Goal: Task Accomplishment & Management: Manage account settings

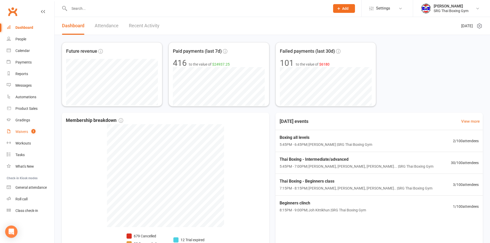
click at [38, 130] on link "Waivers 2" at bounding box center [31, 132] width 48 height 12
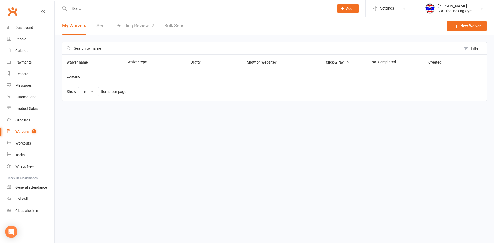
click at [148, 25] on link "Pending Review 2" at bounding box center [135, 26] width 38 height 18
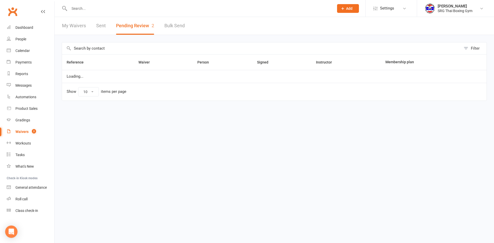
select select "100"
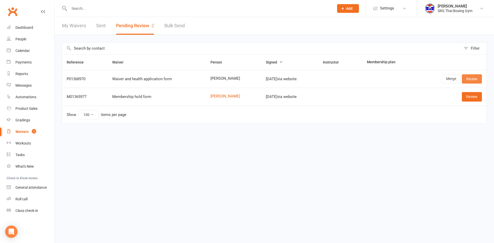
click at [468, 82] on link "Review" at bounding box center [472, 78] width 20 height 9
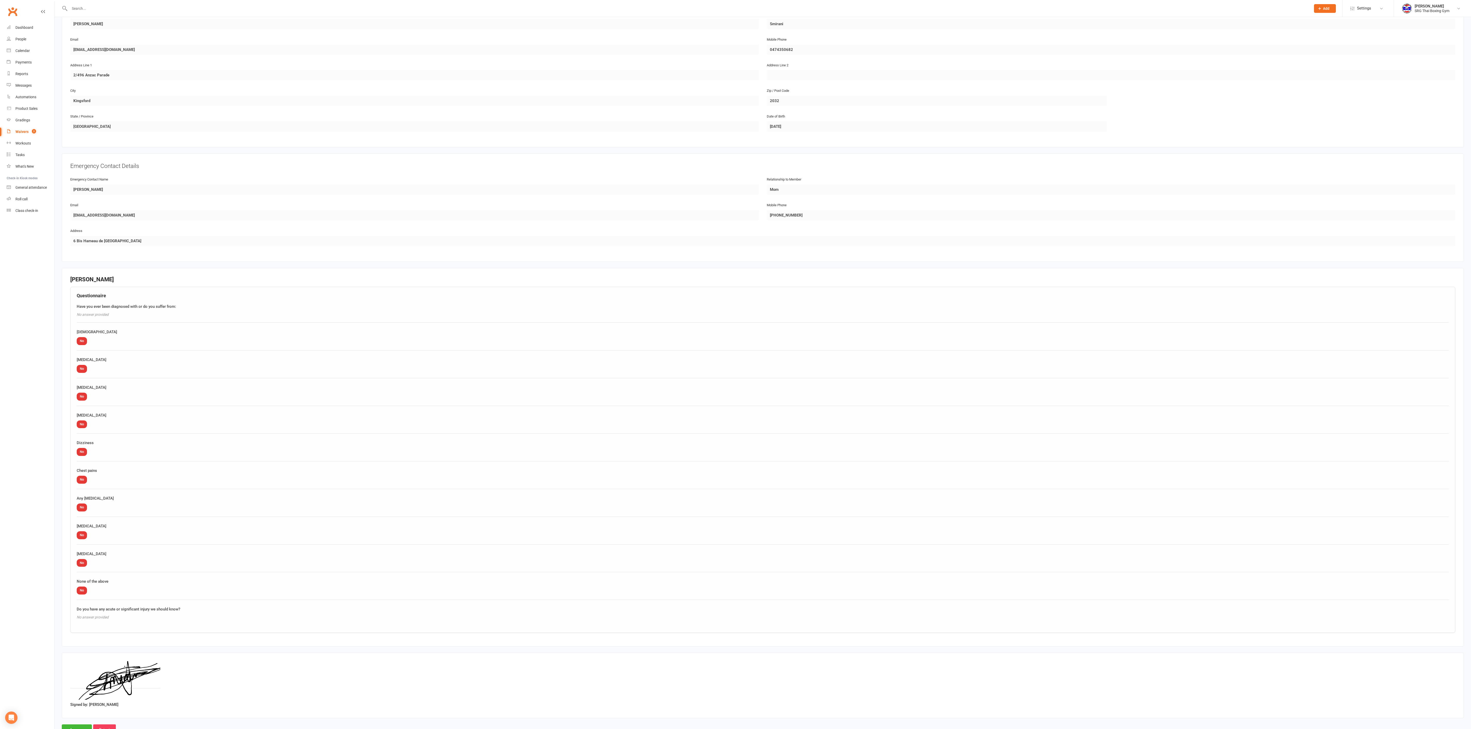
scroll to position [134, 0]
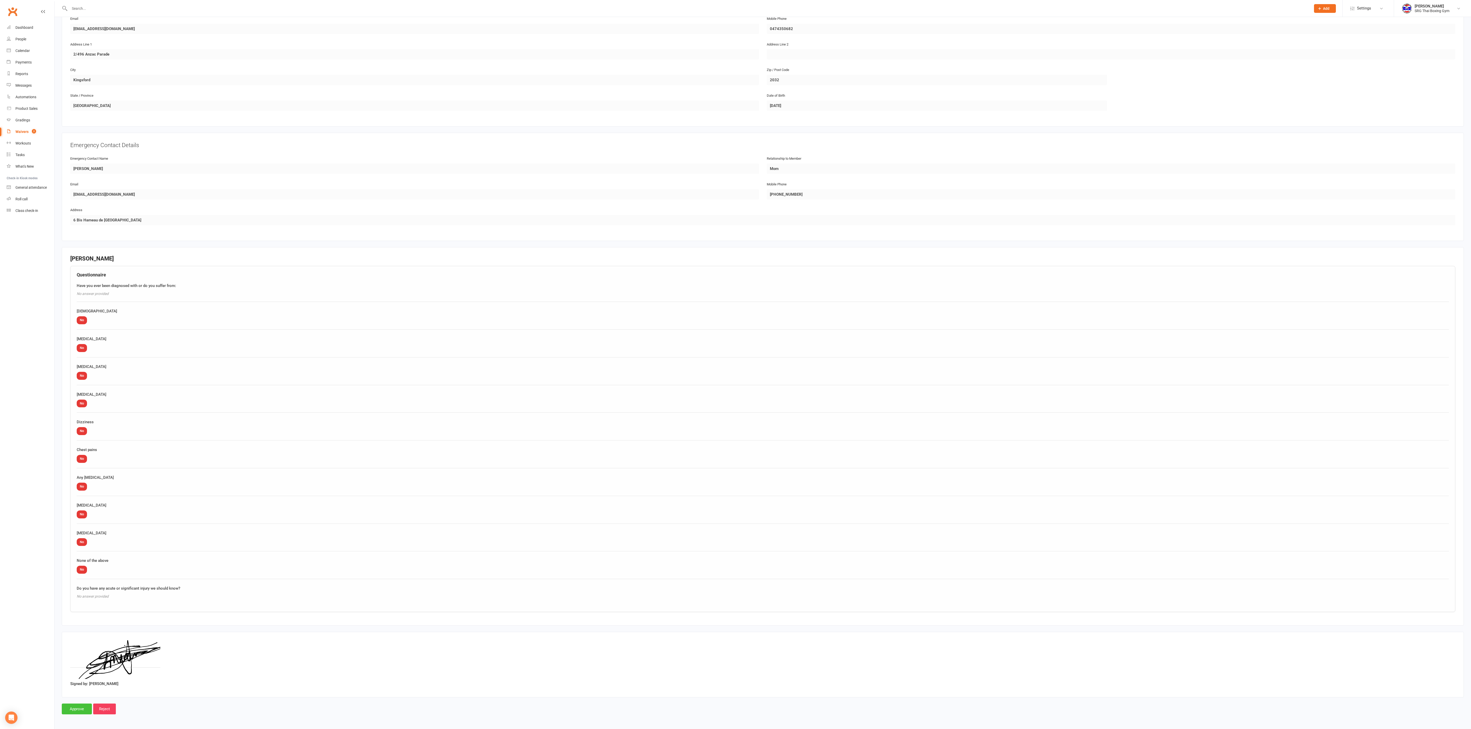
click at [72, 243] on input "Approve" at bounding box center [77, 709] width 30 height 11
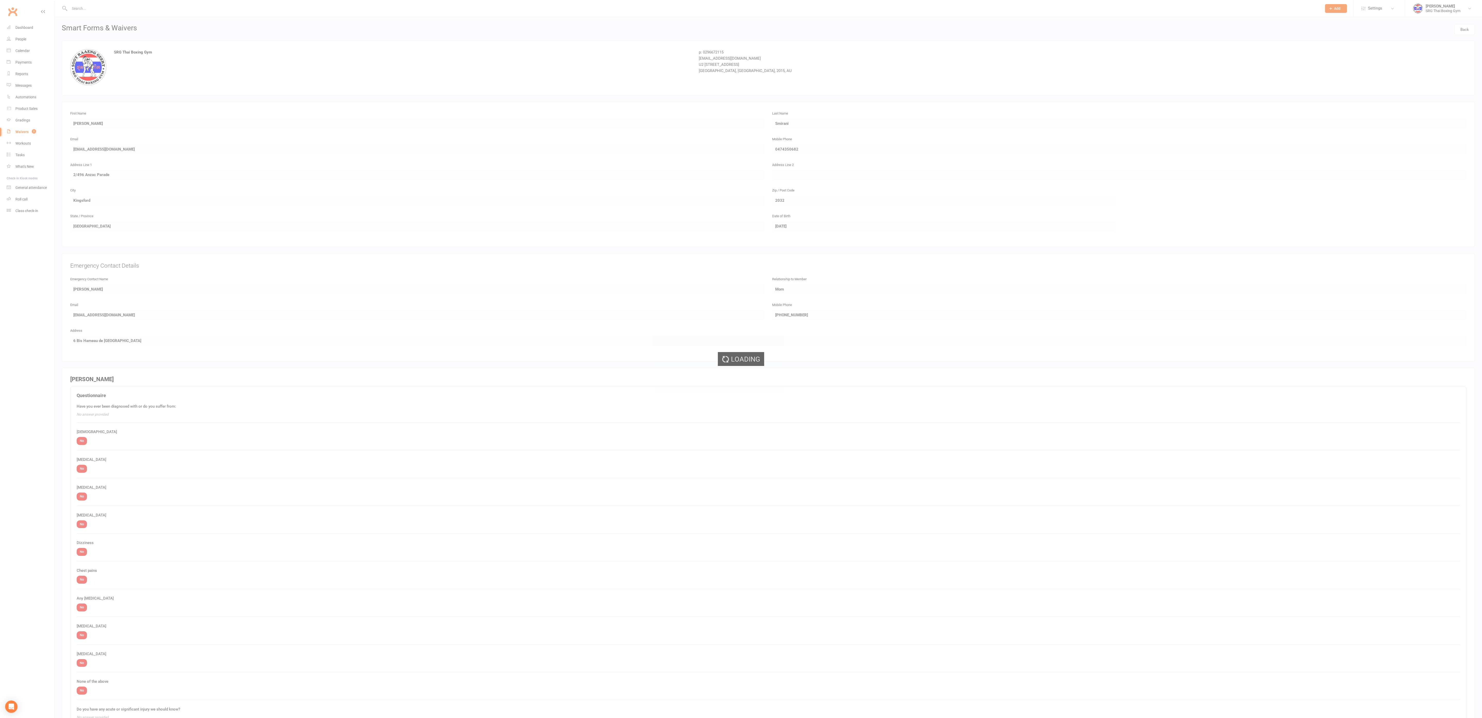
select select "100"
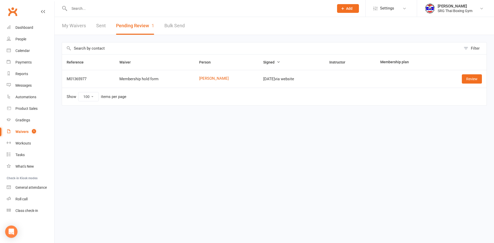
click at [468, 84] on td "Review" at bounding box center [462, 79] width 48 height 18
click at [468, 82] on link "Review" at bounding box center [472, 78] width 20 height 9
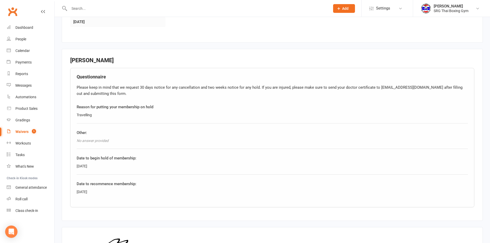
scroll to position [180, 0]
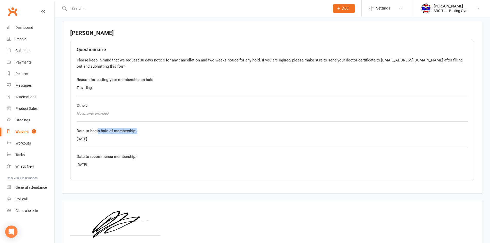
drag, startPoint x: 98, startPoint y: 133, endPoint x: 65, endPoint y: 138, distance: 32.6
click at [65, 138] on fieldset "[PERSON_NAME] Questionnaire Please keep in mind that we request 30 days notice …" at bounding box center [272, 108] width 421 height 172
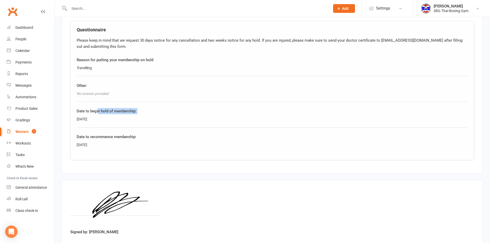
scroll to position [234, 0]
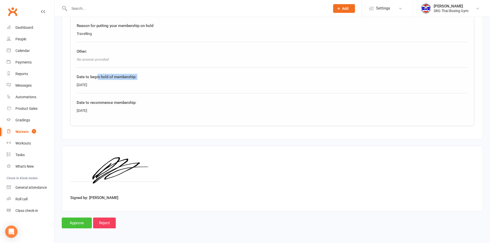
click at [71, 222] on input "Approve" at bounding box center [77, 223] width 30 height 11
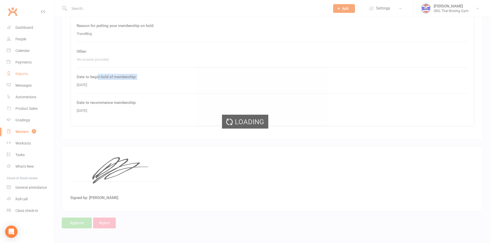
select select "100"
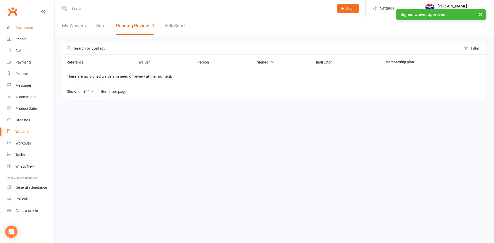
click at [21, 28] on div "Dashboard" at bounding box center [24, 27] width 18 height 4
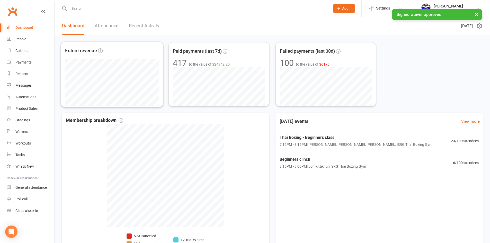
click at [140, 25] on link "Recent Activity" at bounding box center [144, 26] width 31 height 18
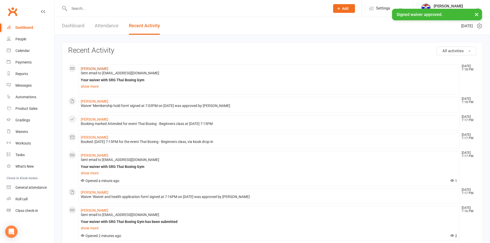
click at [88, 69] on link "[PERSON_NAME]" at bounding box center [95, 69] width 28 height 4
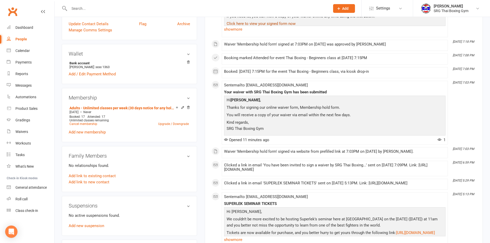
scroll to position [154, 0]
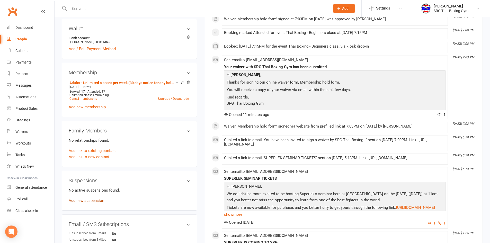
click at [90, 200] on link "Add new suspension" at bounding box center [87, 200] width 36 height 5
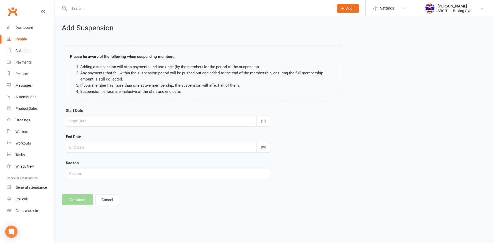
drag, startPoint x: 95, startPoint y: 126, endPoint x: 102, endPoint y: 122, distance: 7.6
click at [95, 126] on div at bounding box center [168, 121] width 205 height 11
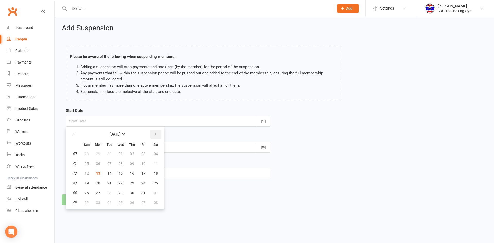
click at [157, 136] on button "button" at bounding box center [155, 134] width 11 height 9
click at [107, 164] on button "04" at bounding box center [109, 163] width 11 height 9
type input "[DATE]"
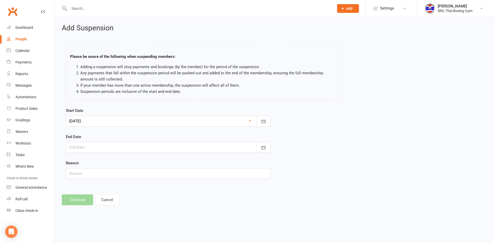
click at [127, 151] on div at bounding box center [168, 147] width 205 height 11
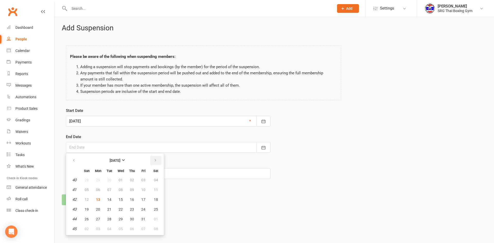
click at [158, 160] on button "button" at bounding box center [155, 160] width 11 height 9
click at [133, 193] on button "11" at bounding box center [132, 189] width 11 height 9
type input "[DATE]"
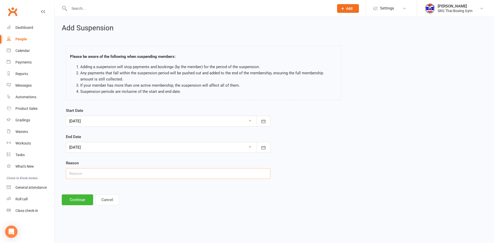
click at [136, 173] on input "text" at bounding box center [168, 173] width 205 height 11
type input "Holidays"
click at [79, 201] on button "Continue" at bounding box center [77, 200] width 31 height 11
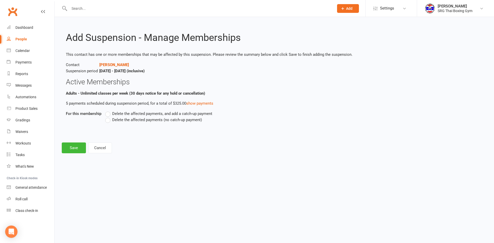
click at [140, 122] on label "Delete the affected payments (no catch-up payment)" at bounding box center [153, 120] width 97 height 6
click at [109, 117] on input "Delete the affected payments (no catch-up payment)" at bounding box center [106, 117] width 3 height 0
click at [61, 147] on div "Add Suspension - Manage Memberships This contact has one or more memberships th…" at bounding box center [274, 89] width 439 height 144
click at [65, 147] on button "Save" at bounding box center [74, 148] width 24 height 11
